Goal: Information Seeking & Learning: Learn about a topic

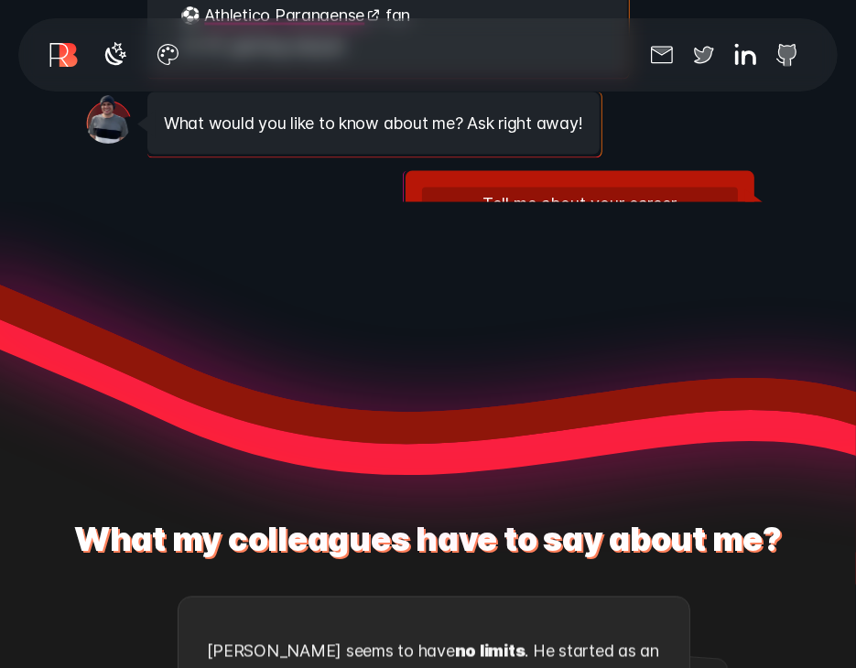
scroll to position [55, 0]
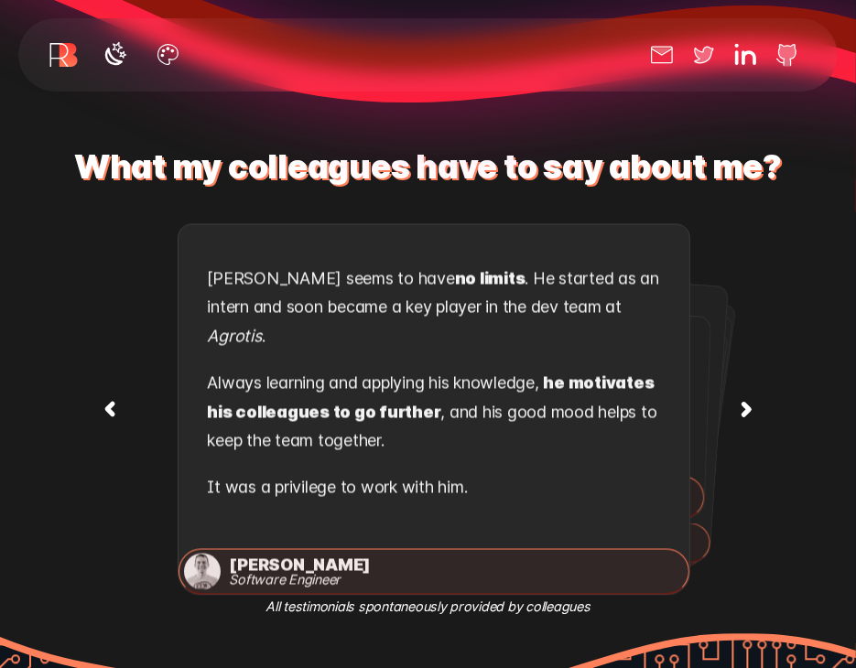
scroll to position [2288, 0]
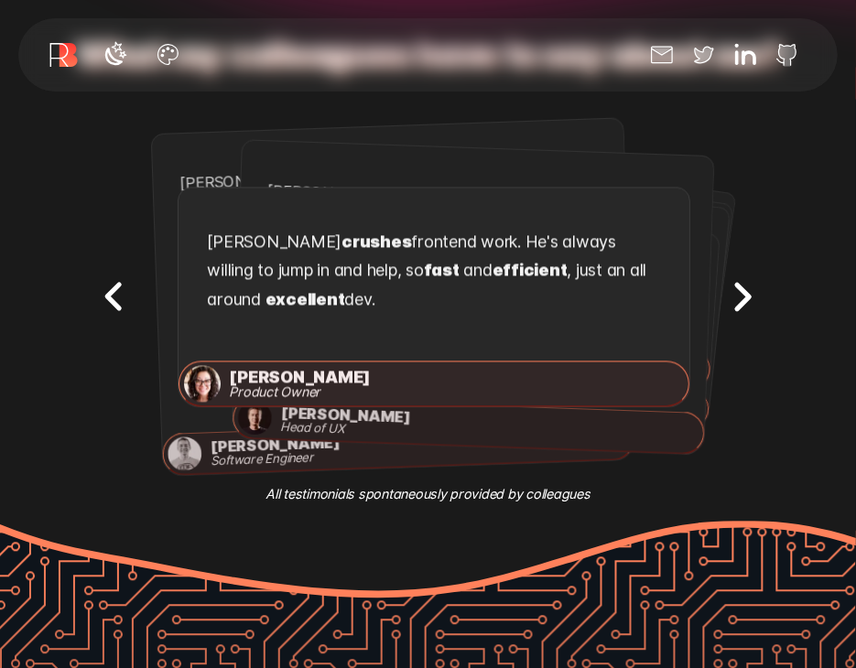
click at [736, 291] on icon "Next testimonial" at bounding box center [742, 297] width 58 height 58
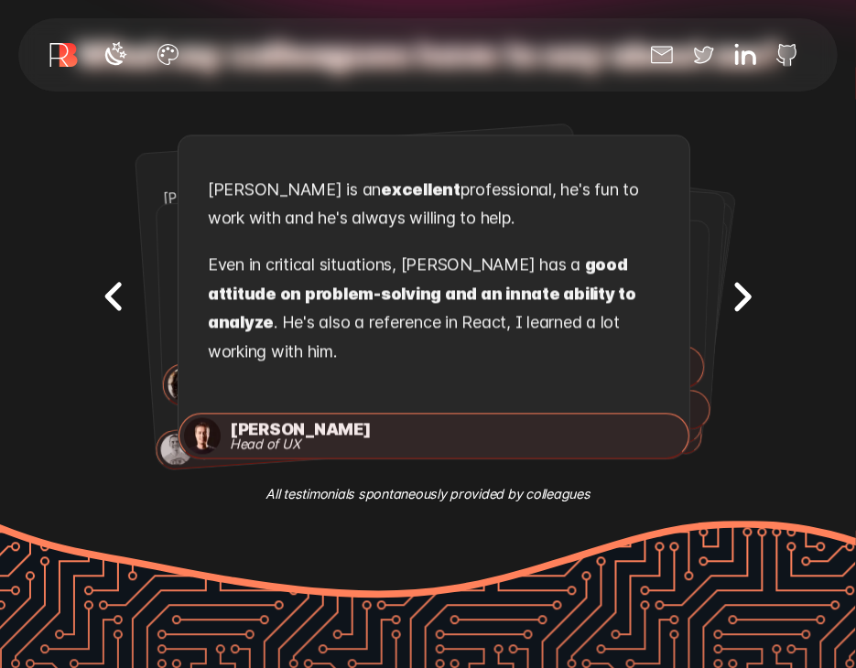
click at [736, 291] on icon "Next testimonial" at bounding box center [742, 297] width 58 height 58
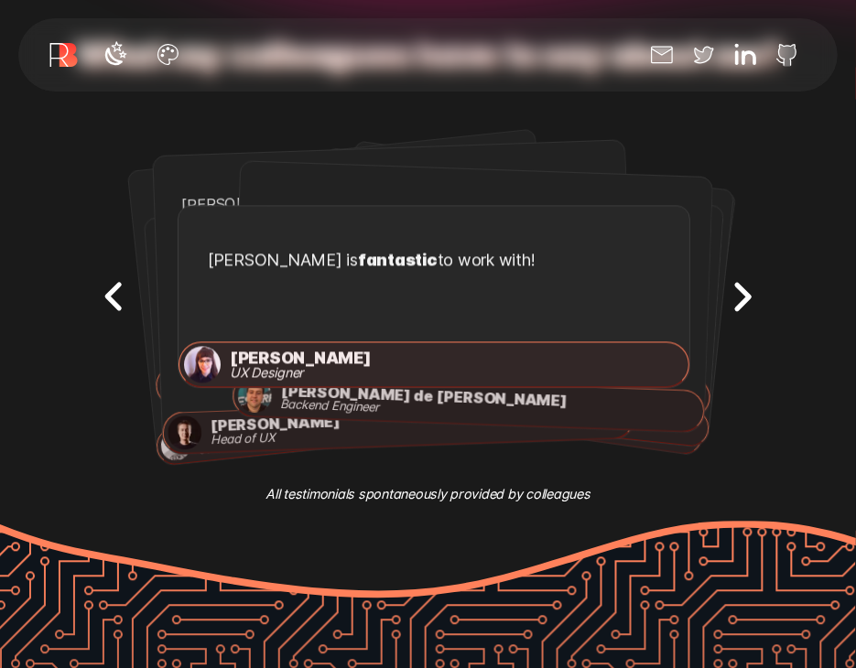
click at [736, 291] on icon "Next testimonial" at bounding box center [742, 297] width 58 height 58
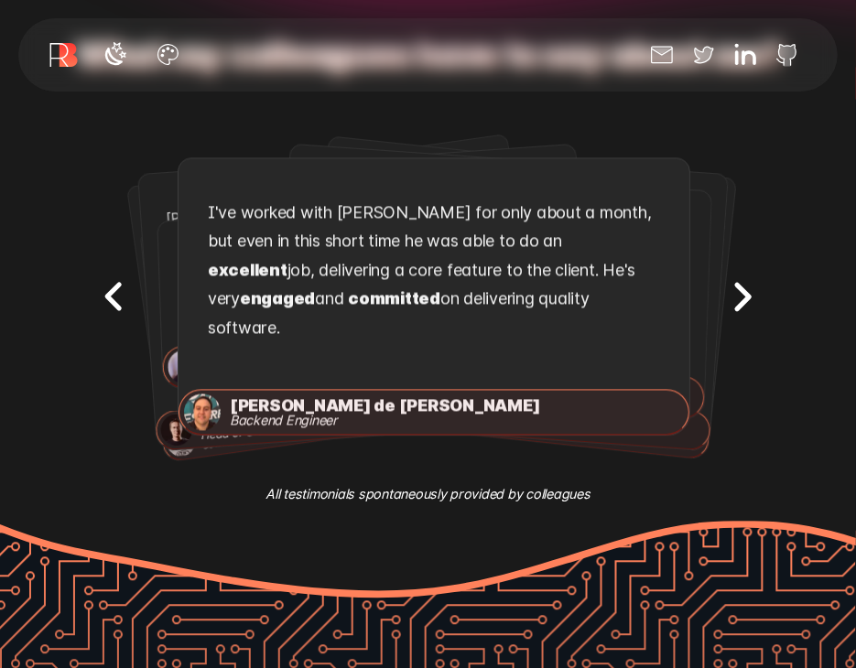
click at [736, 291] on icon "Next testimonial" at bounding box center [742, 297] width 58 height 58
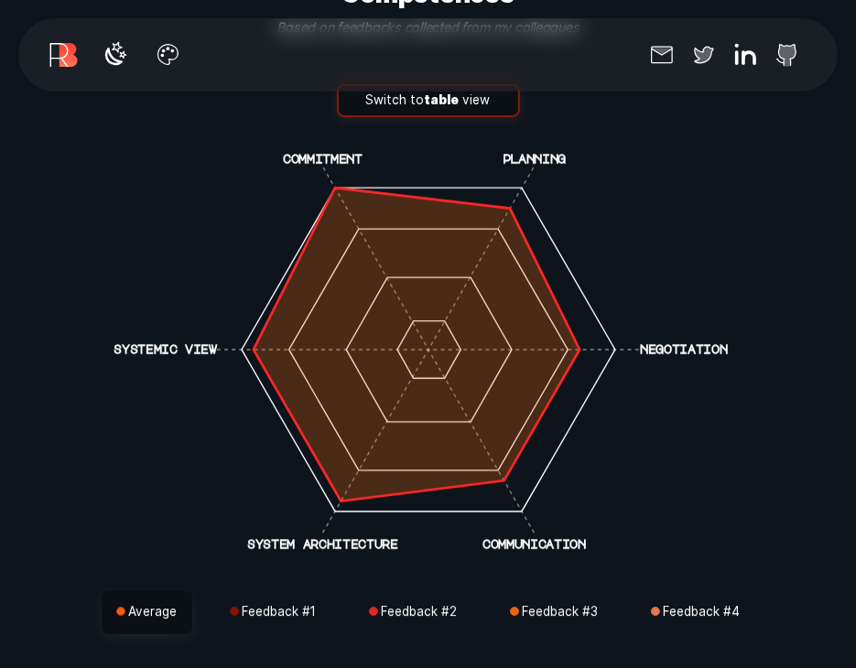
scroll to position [3752, 0]
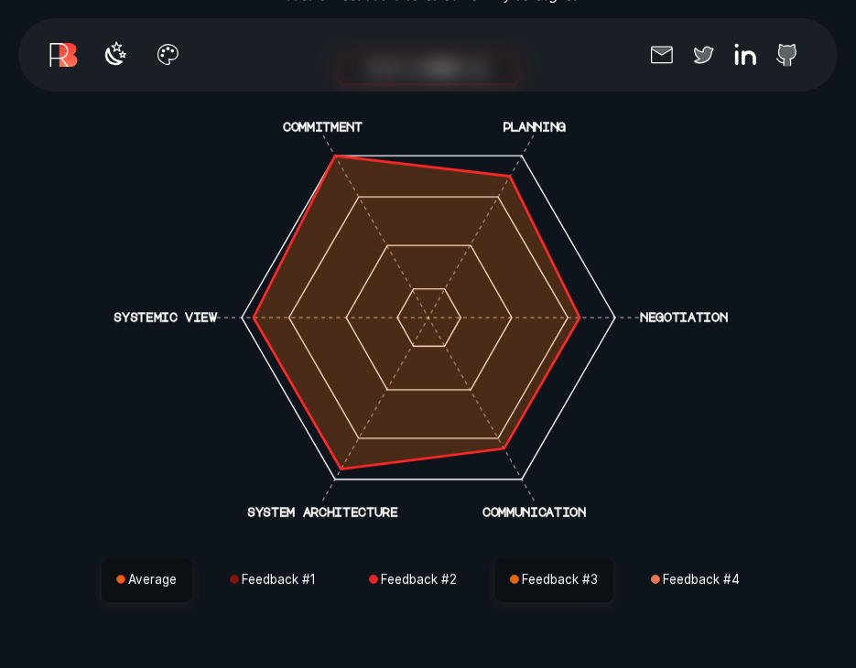
click at [527, 564] on button "Feedback # 3" at bounding box center [554, 580] width 118 height 44
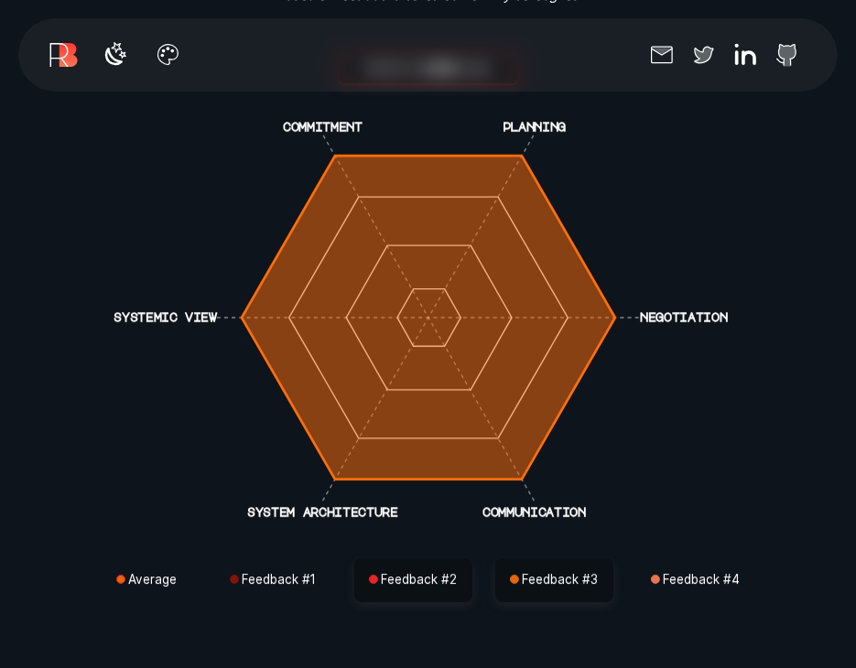
click at [392, 558] on button "Feedback # 2" at bounding box center [413, 580] width 118 height 44
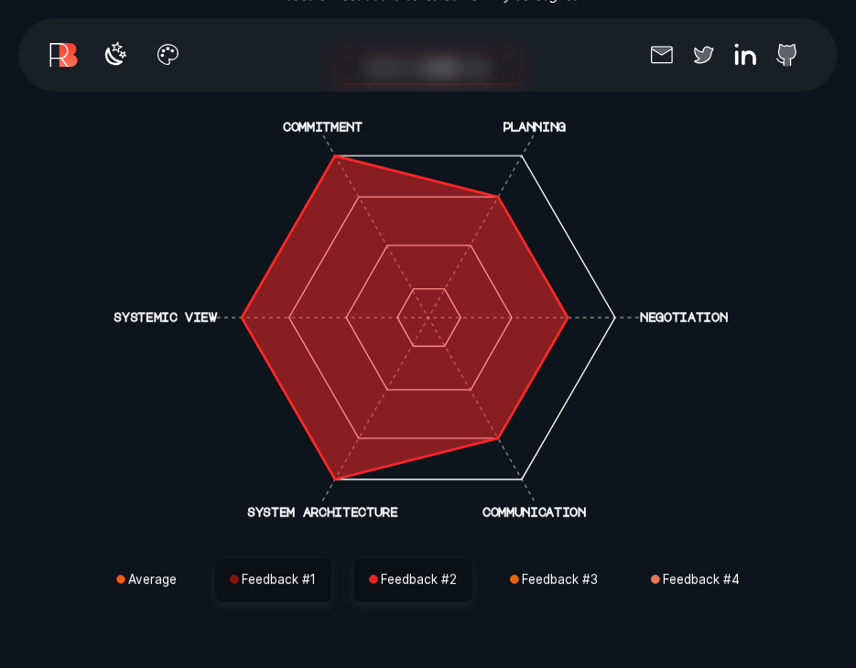
click at [313, 558] on button "Feedback # 1" at bounding box center [273, 580] width 116 height 44
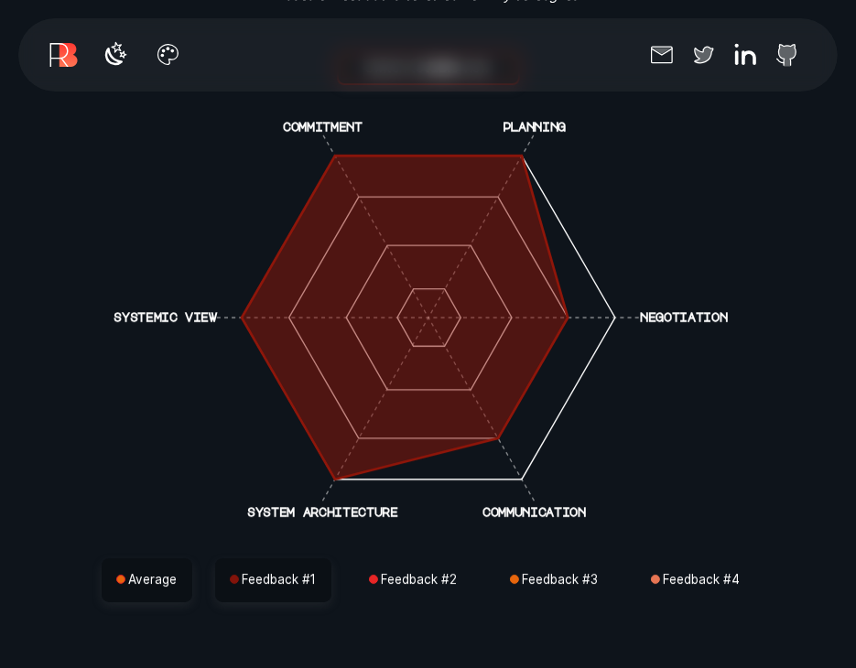
click at [156, 561] on button "Average" at bounding box center [147, 580] width 91 height 44
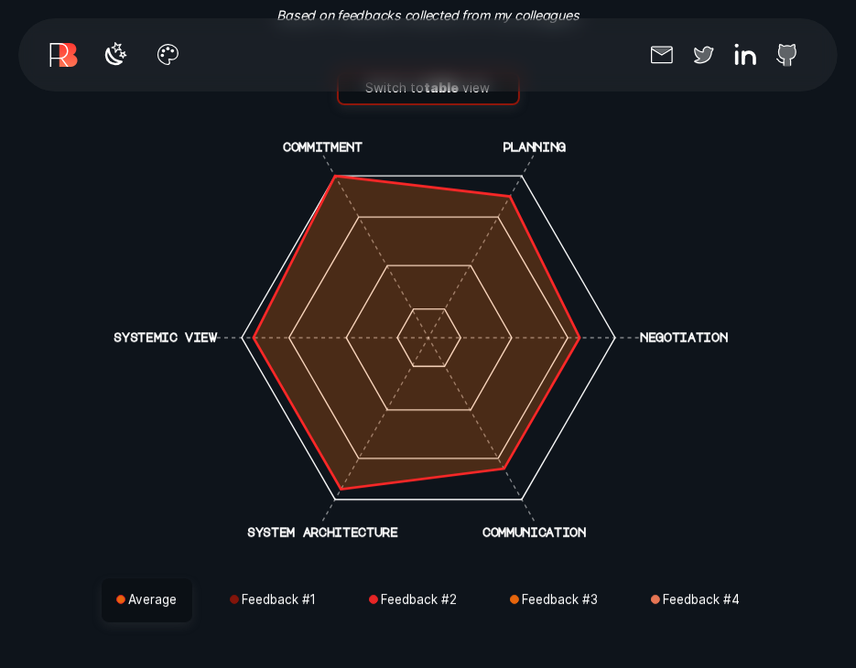
scroll to position [3843, 0]
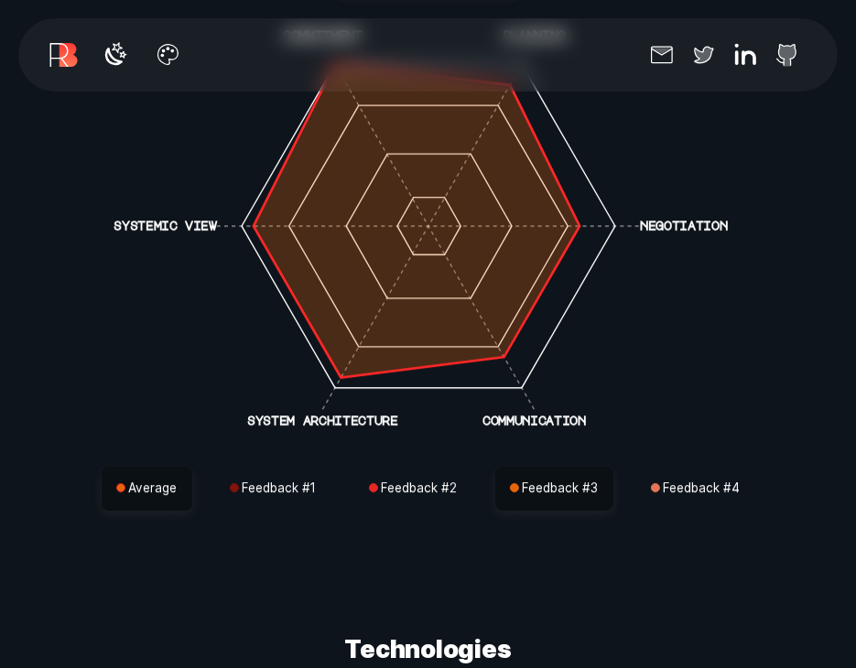
click at [544, 475] on button "Feedback # 3" at bounding box center [554, 489] width 118 height 44
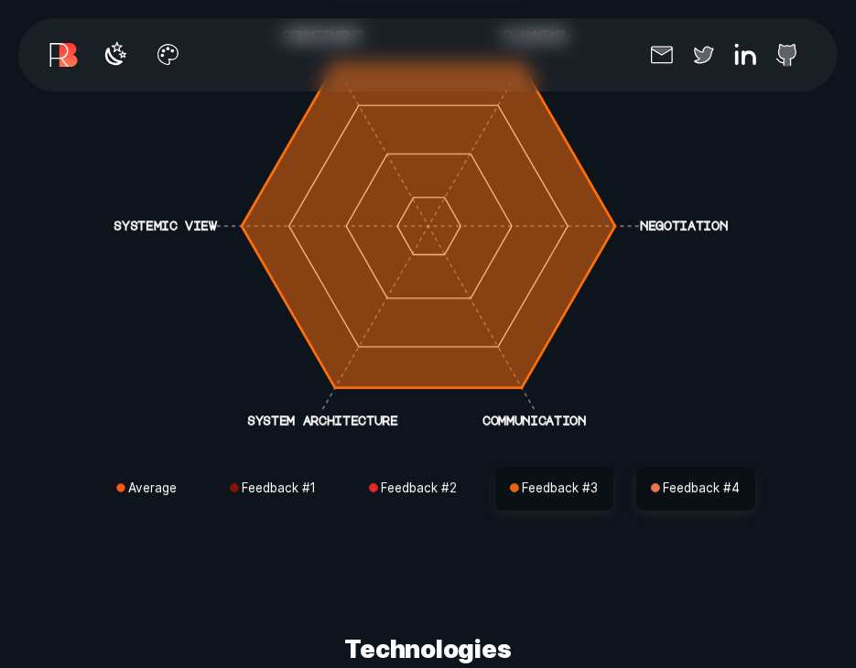
click at [685, 468] on button "Feedback # 4" at bounding box center [695, 489] width 119 height 44
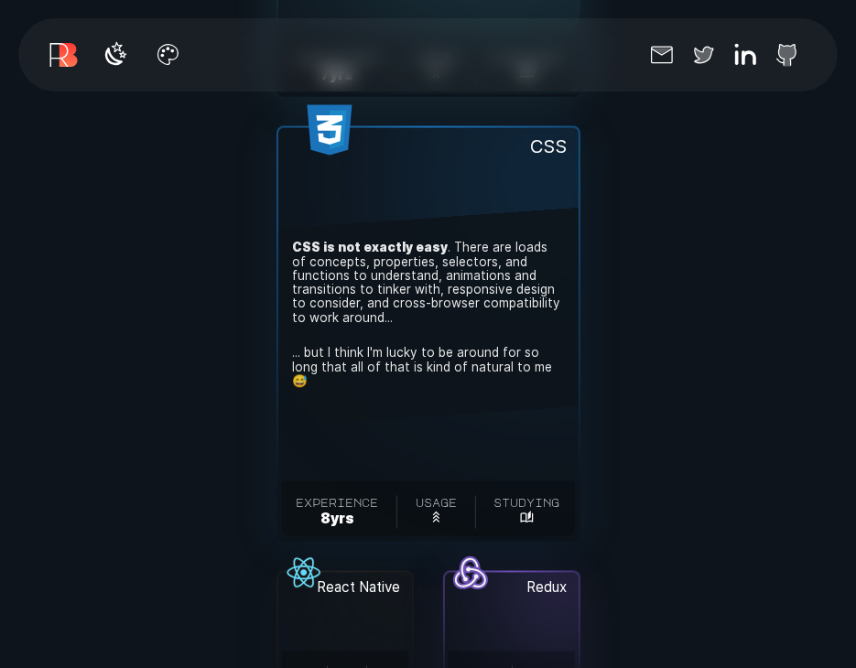
scroll to position [6222, 0]
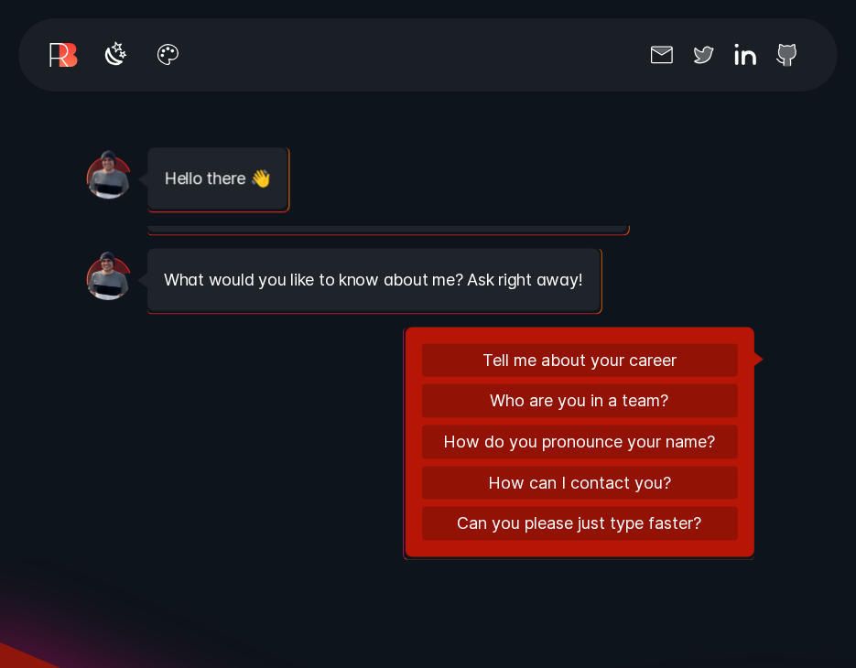
scroll to position [1464, 0]
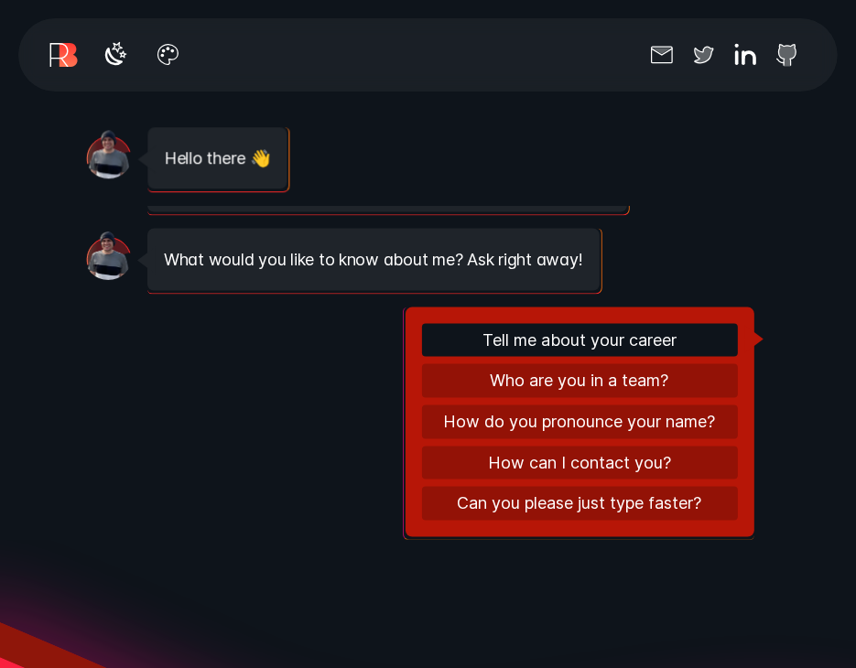
click at [585, 344] on button "Tell me about your career" at bounding box center [580, 341] width 316 height 34
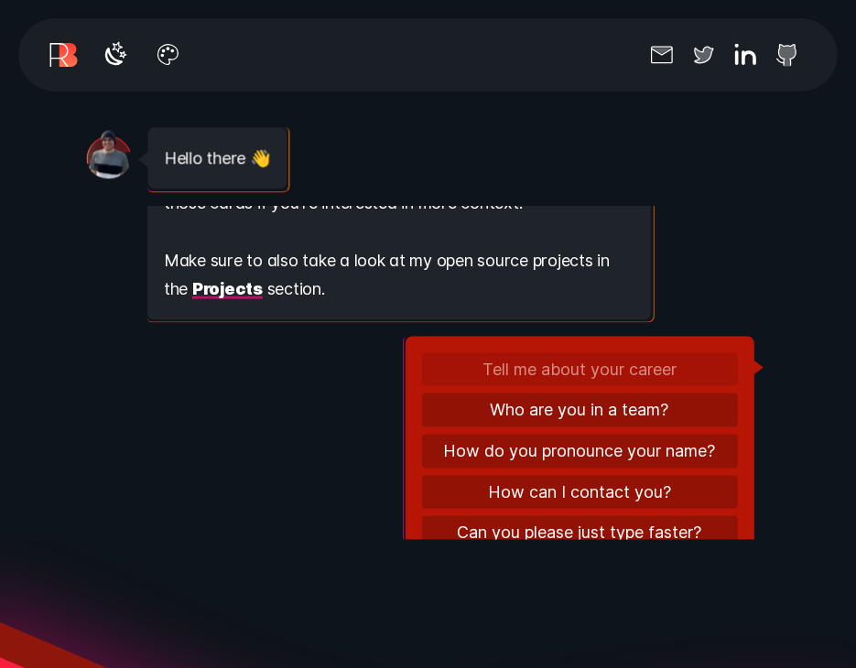
scroll to position [1135, 0]
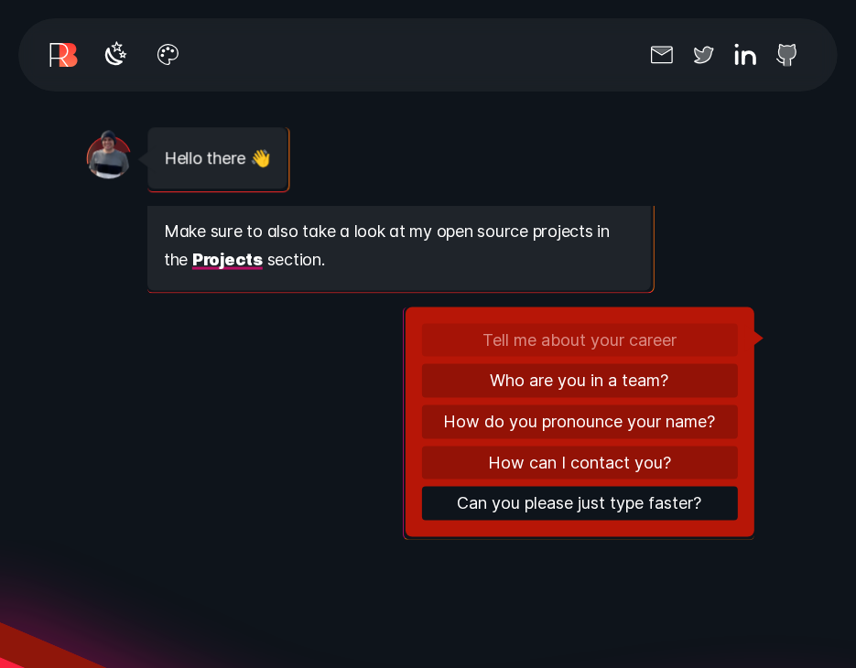
click at [566, 511] on button "Can you please just type faster?" at bounding box center [580, 504] width 316 height 34
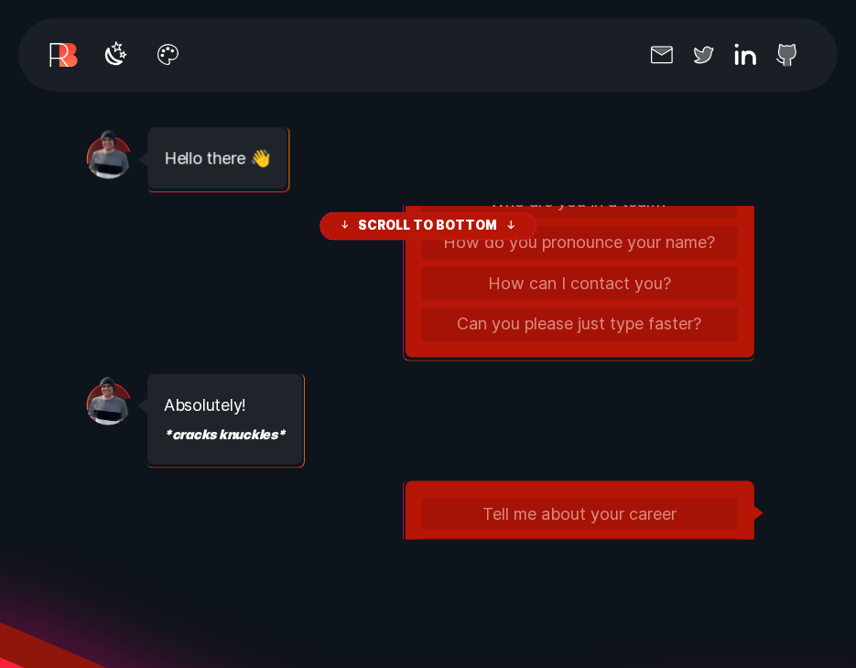
scroll to position [1488, 0]
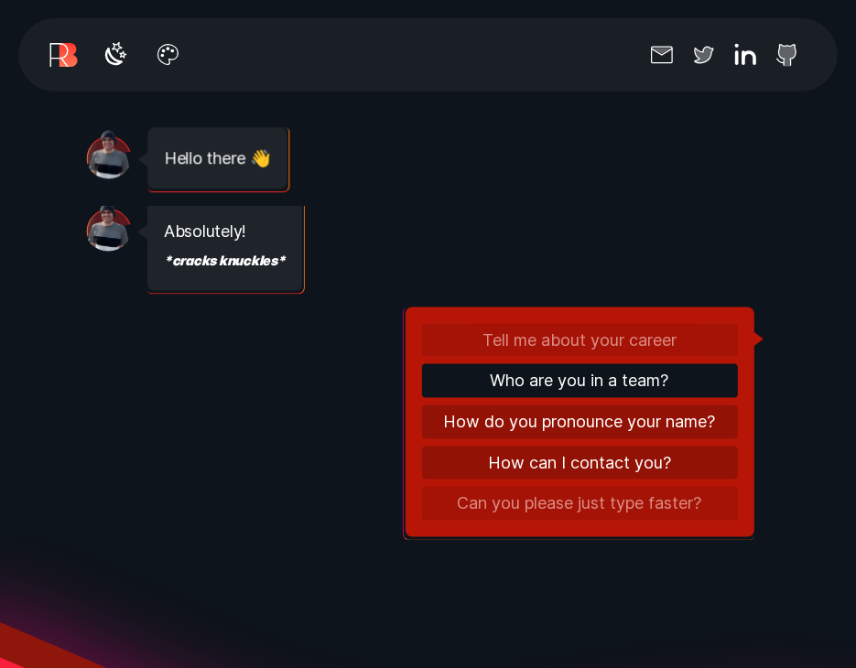
click at [540, 395] on button "Who are you in a team?" at bounding box center [580, 381] width 316 height 34
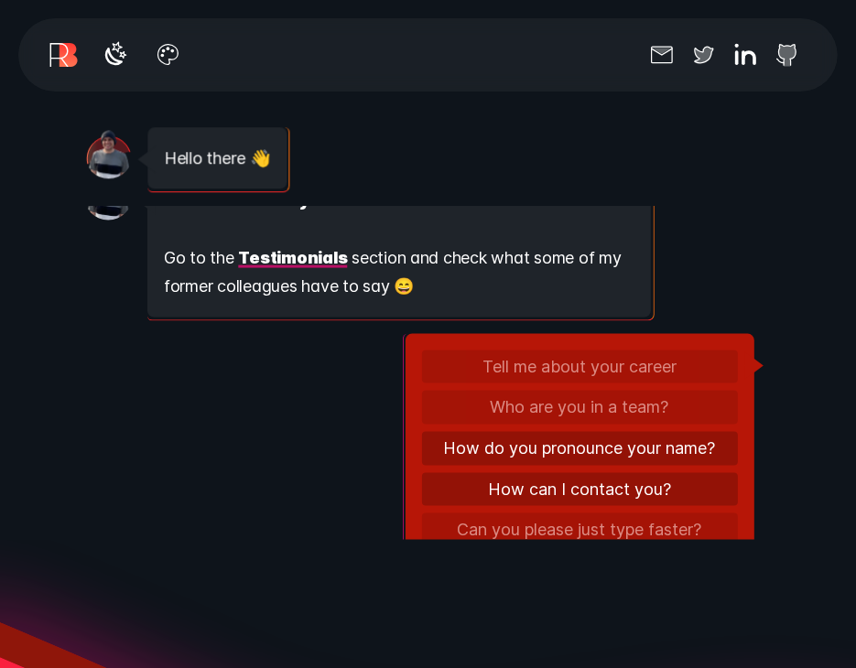
scroll to position [2248, 0]
